Goal: Task Accomplishment & Management: Complete application form

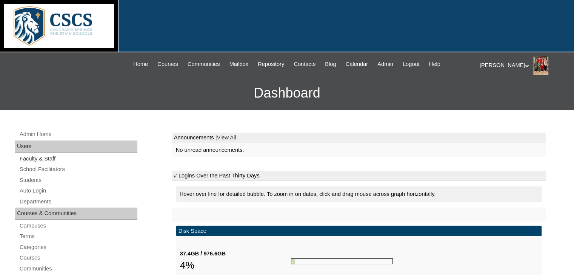
click at [37, 158] on link "Faculty & Staff" at bounding box center [78, 158] width 118 height 9
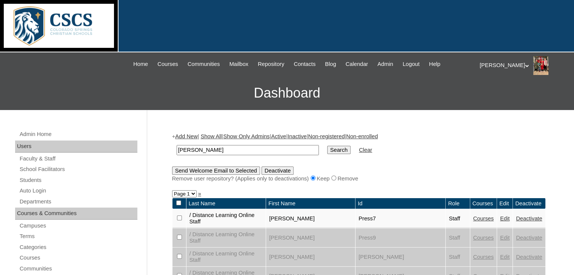
type input "[PERSON_NAME]"
click at [327, 146] on input "Search" at bounding box center [338, 150] width 23 height 8
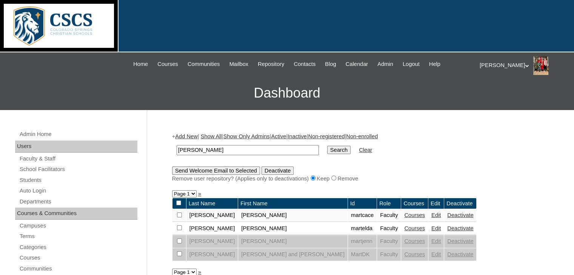
click at [404, 227] on link "Courses" at bounding box center [414, 229] width 21 height 6
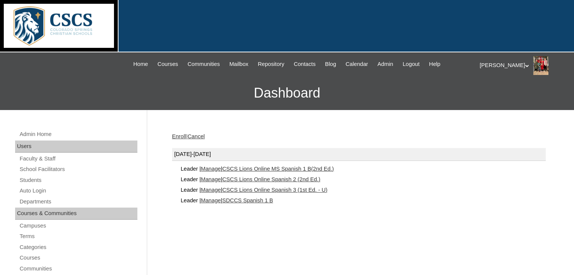
click at [299, 177] on link "CSCS Lions Online Spanish 2 (2nd Ed.)" at bounding box center [271, 180] width 98 height 6
click at [273, 166] on link "CSCS Lions Online MS Spanish 1 B(2nd Ed.)" at bounding box center [278, 169] width 112 height 6
click at [261, 180] on link "CSCS Lions Online Spanish 2 (2nd Ed.)" at bounding box center [271, 180] width 98 height 6
click at [269, 69] on div "|N|Faculty|| Skip to Main Content Skip to Sub Navigation Home Courses Communiti…" at bounding box center [287, 64] width 370 height 16
click at [392, 60] on span "Admin" at bounding box center [385, 64] width 16 height 9
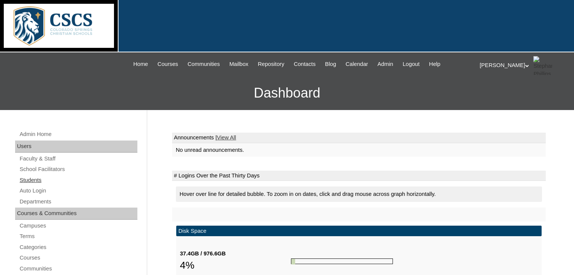
click at [38, 178] on link "Students" at bounding box center [78, 180] width 118 height 9
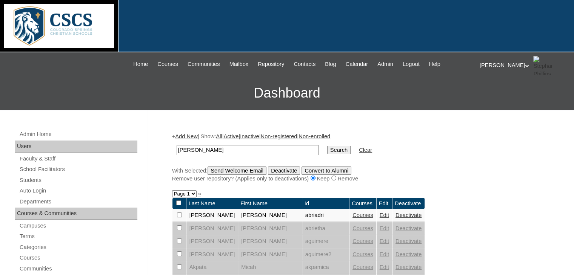
click at [232, 149] on input "martin" at bounding box center [248, 150] width 142 height 10
type input "m"
type input "contreras"
click at [327, 146] on input "Search" at bounding box center [338, 150] width 23 height 8
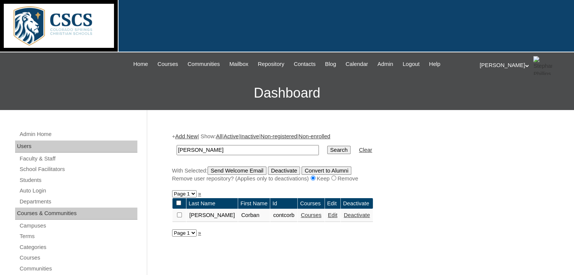
click at [301, 214] on link "Courses" at bounding box center [311, 215] width 21 height 6
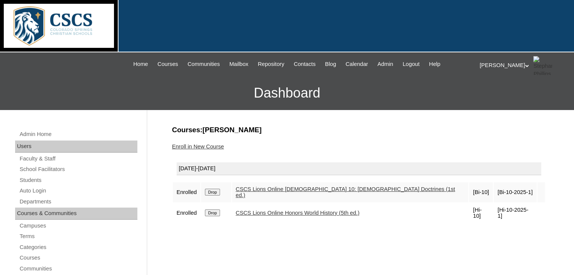
click at [211, 145] on link "Enroll in New Course" at bounding box center [198, 147] width 52 height 6
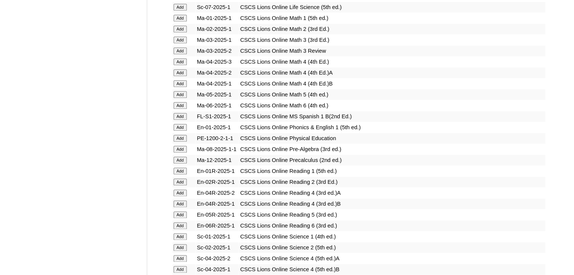
scroll to position [933, 0]
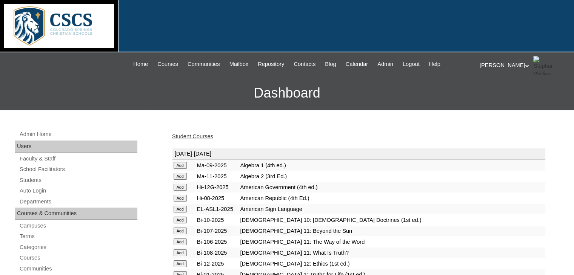
click at [181, 136] on link "Student Courses" at bounding box center [192, 137] width 41 height 6
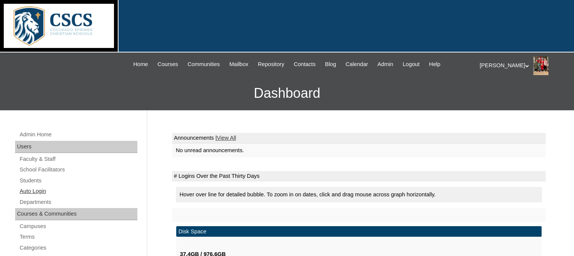
click at [38, 189] on link "Auto Login" at bounding box center [78, 190] width 118 height 9
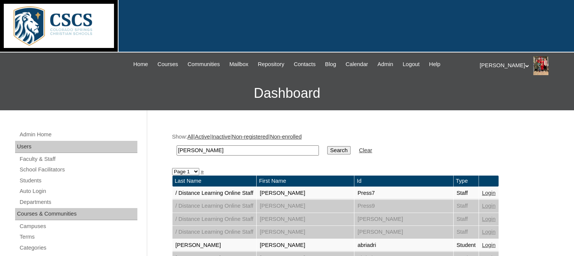
click at [327, 148] on input "Search" at bounding box center [338, 150] width 23 height 8
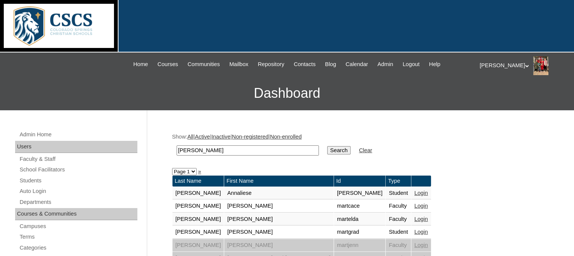
click at [414, 217] on link "Login" at bounding box center [421, 219] width 14 height 6
